Goal: Task Accomplishment & Management: Manage account settings

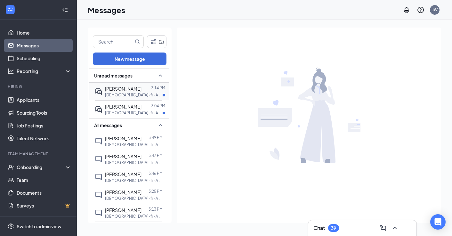
click at [131, 94] on p "[DEMOGRAPHIC_DATA]-fil-A Team Member (Cooks/Cashiers/DriveThru) Scottsdale Airp…" at bounding box center [134, 94] width 58 height 5
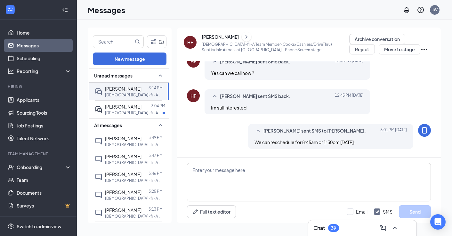
scroll to position [280, 0]
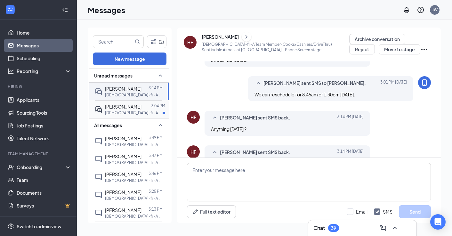
click at [142, 105] on div at bounding box center [147, 106] width 10 height 7
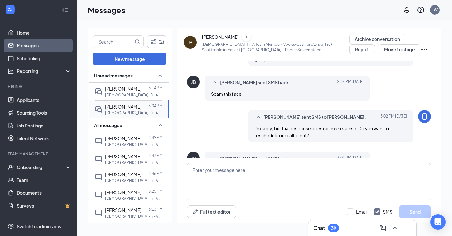
scroll to position [228, 0]
click at [26, 60] on link "Scheduling" at bounding box center [44, 58] width 55 height 13
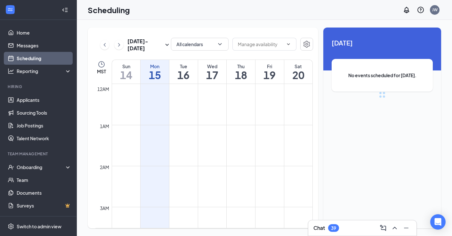
scroll to position [315, 0]
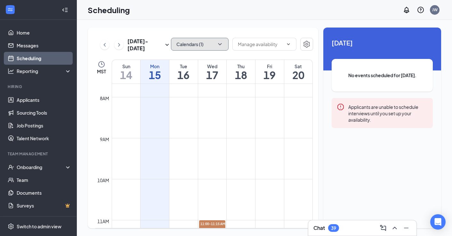
click at [201, 46] on button "Calendars (1)" at bounding box center [200, 44] width 58 height 13
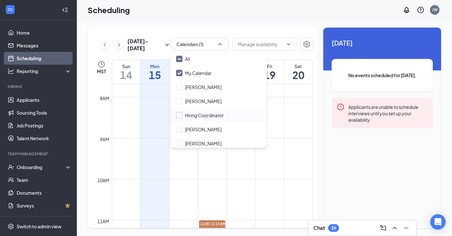
click at [182, 116] on input "Hiring Coordinator" at bounding box center [200, 115] width 48 height 6
checkbox input "true"
click at [180, 88] on input "[PERSON_NAME]" at bounding box center [198, 87] width 45 height 6
checkbox input "true"
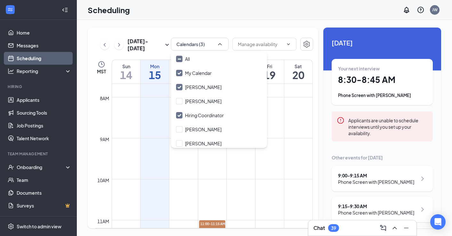
click at [198, 189] on td at bounding box center [212, 184] width 201 height 10
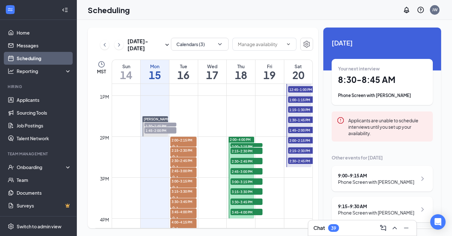
scroll to position [614, 0]
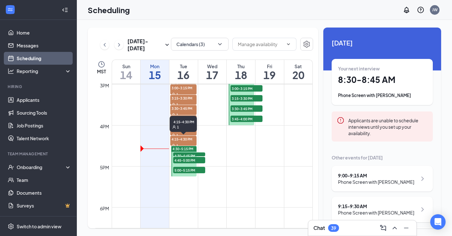
click at [184, 132] on div "4:15-4:30 PM 1" at bounding box center [183, 124] width 27 height 16
click at [189, 107] on span "3:30-3:45 PM" at bounding box center [183, 108] width 27 height 6
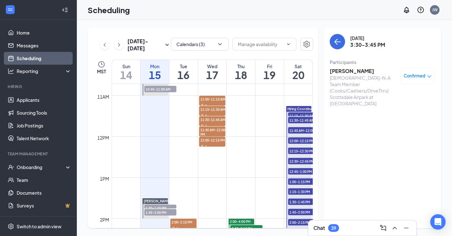
scroll to position [440, 0]
click at [58, 45] on link "Messages" at bounding box center [44, 45] width 55 height 13
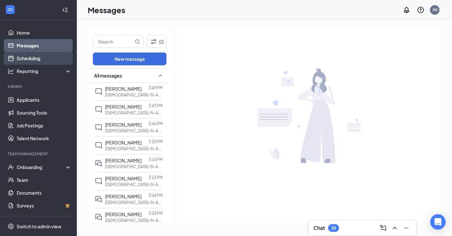
click at [56, 57] on link "Scheduling" at bounding box center [44, 58] width 55 height 13
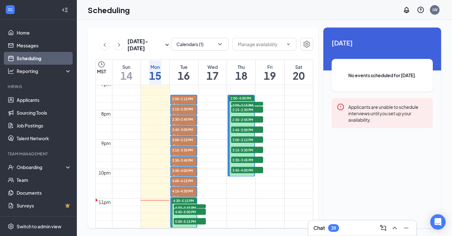
scroll to position [623, 0]
click at [397, 228] on icon "ChevronUp" at bounding box center [395, 228] width 8 height 8
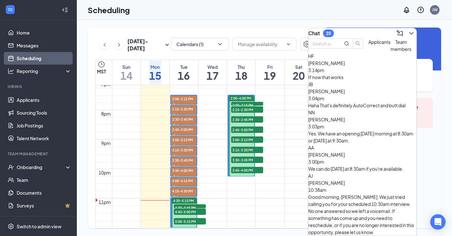
click at [391, 53] on button "Team members" at bounding box center [401, 45] width 21 height 14
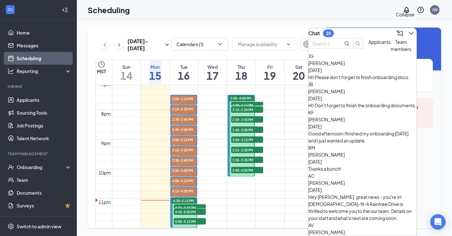
click at [409, 32] on icon "ChevronDown" at bounding box center [411, 33] width 4 height 3
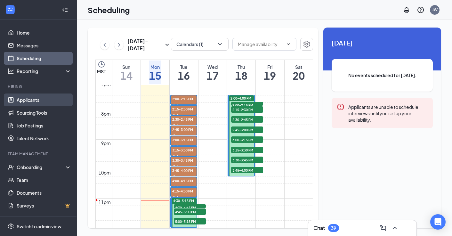
click at [41, 101] on link "Applicants" at bounding box center [44, 99] width 55 height 13
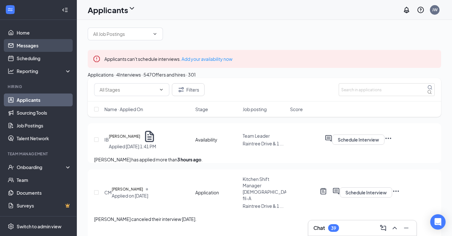
click at [41, 45] on link "Messages" at bounding box center [44, 45] width 55 height 13
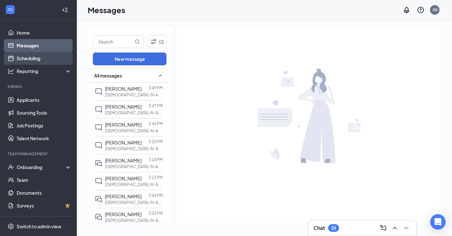
click at [38, 56] on link "Scheduling" at bounding box center [44, 58] width 55 height 13
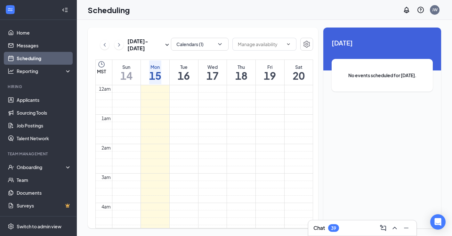
scroll to position [315, 0]
